Goal: Find specific page/section: Find specific page/section

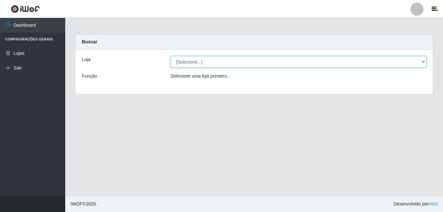
click at [182, 62] on select "[Selecione...] C-[GEOGRAPHIC_DATA]" at bounding box center [299, 61] width 256 height 11
select select "239"
click at [171, 56] on select "[Selecione...] C-[GEOGRAPHIC_DATA]" at bounding box center [299, 61] width 256 height 11
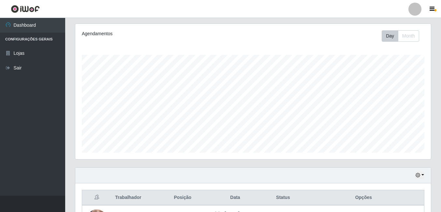
scroll to position [56, 0]
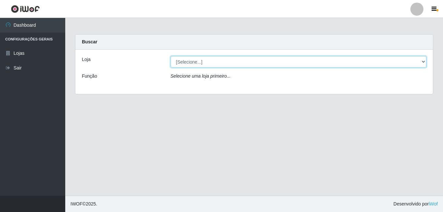
click at [242, 61] on select "[Selecione...] C-[GEOGRAPHIC_DATA]" at bounding box center [299, 61] width 256 height 11
select select "239"
click at [171, 56] on select "[Selecione...] C-[GEOGRAPHIC_DATA]" at bounding box center [299, 61] width 256 height 11
